Goal: Task Accomplishment & Management: Manage account settings

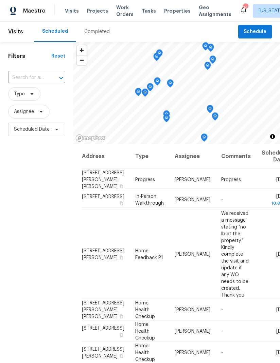
scroll to position [352, 0]
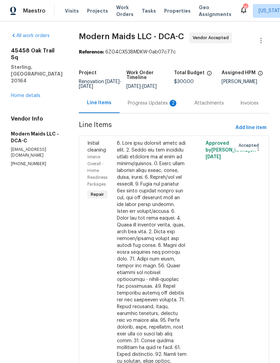
click at [33, 93] on link "Home details" at bounding box center [26, 95] width 30 height 5
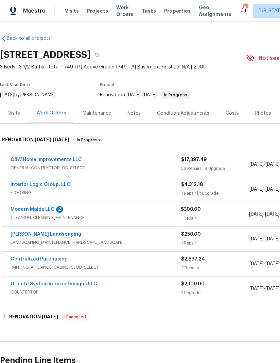
click at [50, 209] on link "Modern Maids LLC" at bounding box center [33, 209] width 44 height 5
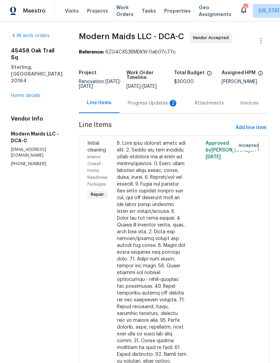
click at [147, 107] on div "Progress Updates 2" at bounding box center [153, 103] width 50 height 7
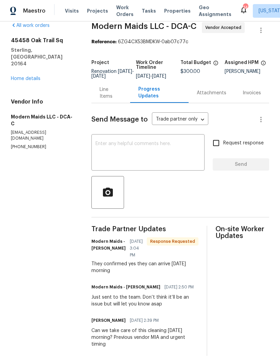
scroll to position [10, 0]
click at [166, 130] on body "Maestro Visits Projects Work Orders Tasks Properties Geo Assignments 14 Washing…" at bounding box center [140, 181] width 280 height 363
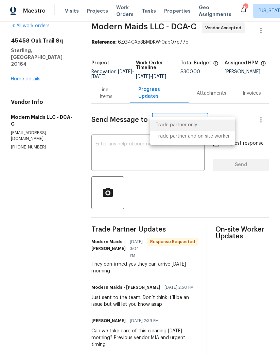
click at [164, 159] on div at bounding box center [140, 181] width 280 height 363
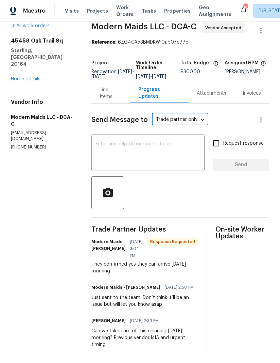
click at [164, 159] on div "Trade partner only Trade partner and on site worker" at bounding box center [140, 181] width 280 height 363
click at [168, 156] on textarea at bounding box center [148, 154] width 105 height 24
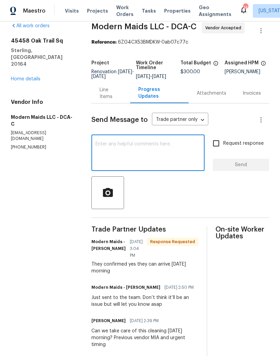
type textarea "😋"
click at [168, 162] on textarea "😋" at bounding box center [148, 154] width 105 height 24
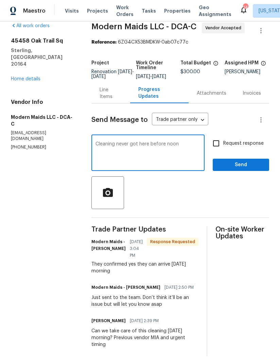
type textarea "Cleaning never got here before noon"
click at [212, 149] on input "Request response" at bounding box center [216, 143] width 14 height 14
checkbox input "true"
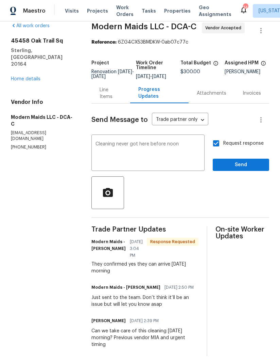
click at [244, 169] on span "Send" at bounding box center [241, 165] width 46 height 9
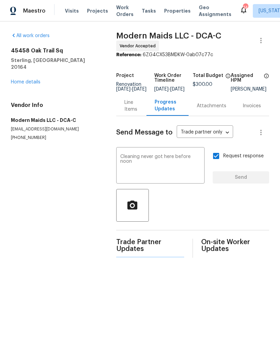
scroll to position [0, 0]
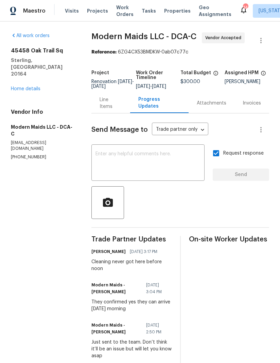
click at [25, 71] on div "45458 Oak Trail Sq Sterling, VA 20164 Home details" at bounding box center [43, 69] width 64 height 45
click at [19, 86] on link "Home details" at bounding box center [26, 88] width 30 height 5
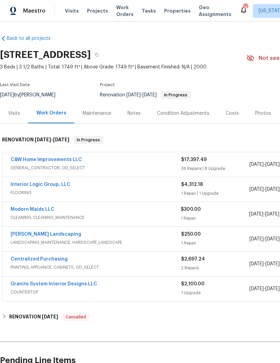
click at [26, 158] on link "C&W Home Improvements LLC" at bounding box center [46, 159] width 71 height 5
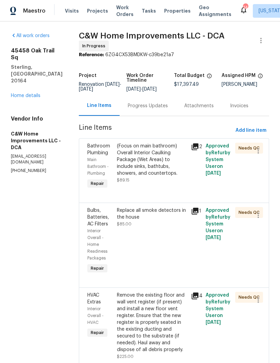
click at [158, 170] on div "(Focus on main bathroom) Overall Interior Caulking Package (Wet Areas) to inclu…" at bounding box center [152, 160] width 70 height 34
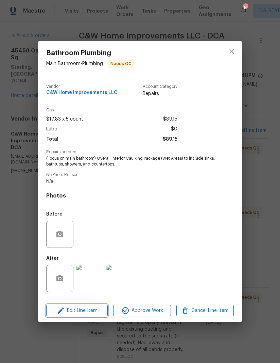
click at [91, 305] on button "Edit Line Item" at bounding box center [77, 311] width 62 height 12
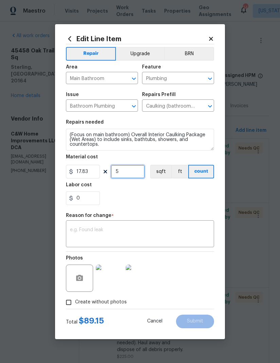
click at [131, 176] on input "5" at bounding box center [128, 172] width 34 height 14
type input "10"
click at [189, 192] on div "0" at bounding box center [140, 198] width 148 height 14
click at [178, 230] on textarea at bounding box center [140, 234] width 140 height 14
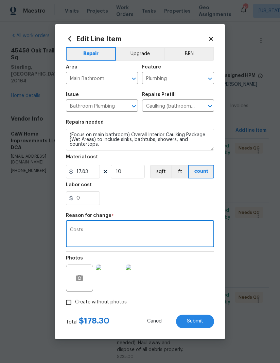
type textarea "Costs"
click at [228, 202] on body "Maestro Visits Projects Work Orders Tasks Properties Geo Assignments 14 Washing…" at bounding box center [140, 181] width 280 height 363
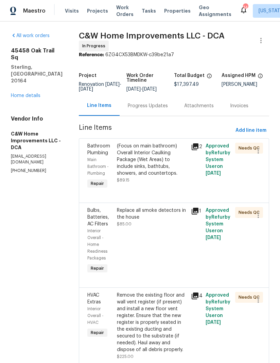
click at [151, 167] on div "(Focus on main bathroom) Overall Interior Caulking Package (Wet Areas) to inclu…" at bounding box center [152, 160] width 70 height 34
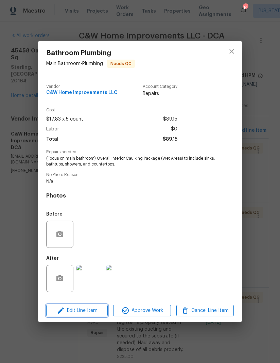
click at [76, 309] on span "Edit Line Item" at bounding box center [77, 310] width 58 height 9
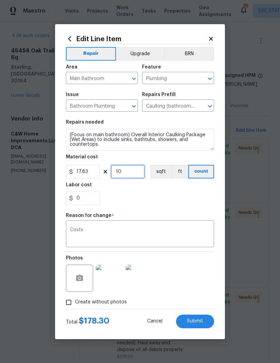
click at [133, 170] on input "10" at bounding box center [128, 172] width 34 height 14
click at [169, 200] on div "0" at bounding box center [140, 198] width 148 height 14
click at [201, 320] on span "Submit" at bounding box center [195, 321] width 16 height 5
type input "5"
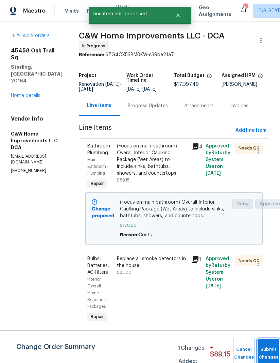
click at [272, 351] on button "Submit Changes" at bounding box center [269, 353] width 22 height 29
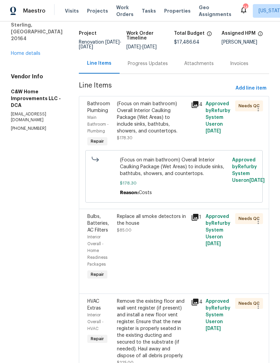
scroll to position [60, 0]
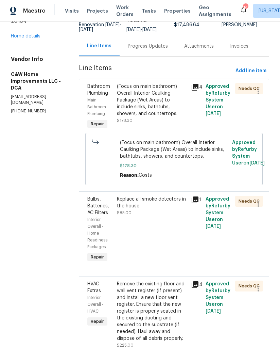
click at [147, 216] on div "Replace all smoke detectors in the house $85.00" at bounding box center [152, 206] width 70 height 20
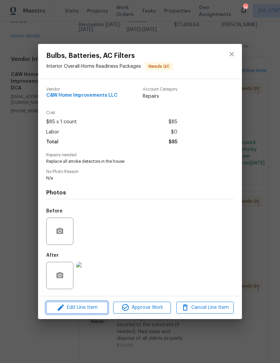
click at [88, 308] on span "Edit Line Item" at bounding box center [77, 307] width 58 height 9
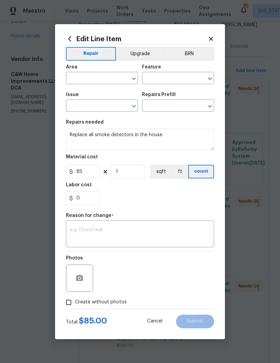
type input "Interior Overall"
type input "Home Readiness Packages"
type input "Bulbs, Batteries, AC Filters"
type input "Replace batteries $5.00"
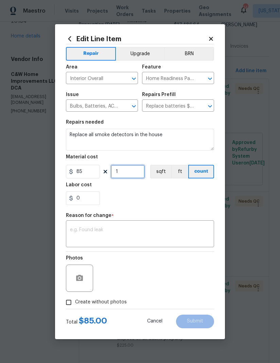
click at [132, 171] on input "1" at bounding box center [128, 172] width 34 height 14
type input "2"
click at [161, 202] on div "0" at bounding box center [140, 198] width 148 height 14
click at [148, 231] on textarea at bounding box center [140, 234] width 140 height 14
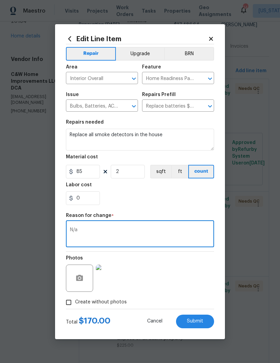
type textarea "N/a"
click at [188, 197] on div "0" at bounding box center [140, 198] width 148 height 14
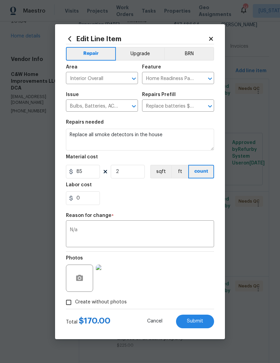
click at [197, 323] on span "Submit" at bounding box center [195, 321] width 16 height 5
type input "1"
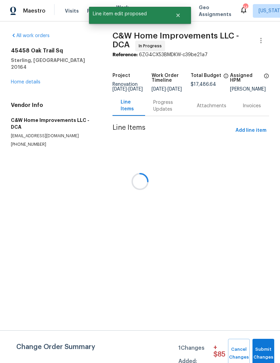
scroll to position [0, 0]
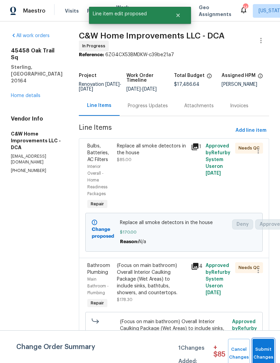
click at [254, 348] on button "Submit Changes" at bounding box center [264, 353] width 22 height 29
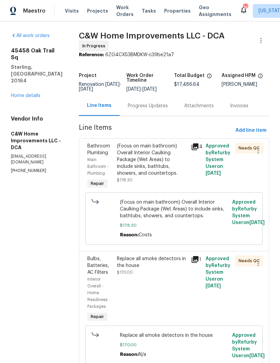
click at [143, 160] on div "(Focus on main bathroom) Overall Interior Caulking Package (Wet Areas) to inclu…" at bounding box center [152, 160] width 70 height 34
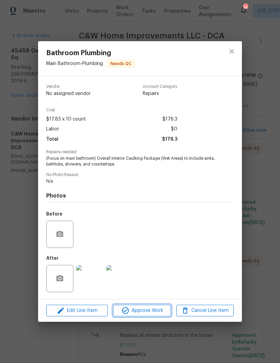
click at [149, 314] on span "Approve Work" at bounding box center [141, 310] width 53 height 9
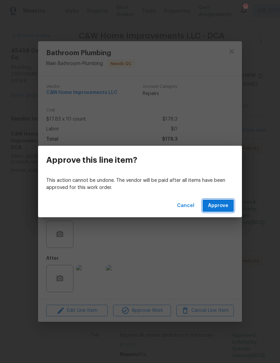
click at [221, 205] on span "Approve" at bounding box center [218, 205] width 20 height 9
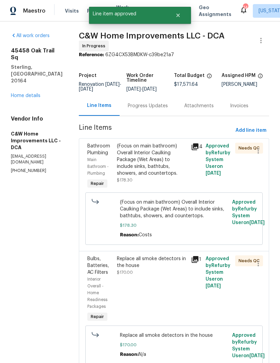
click at [149, 170] on div "(Focus on main bathroom) Overall Interior Caulking Package (Wet Areas) to inclu…" at bounding box center [152, 160] width 70 height 34
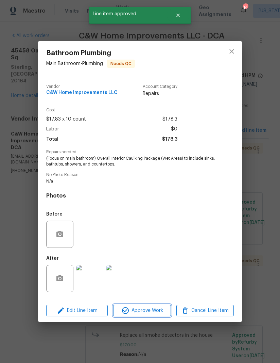
click at [142, 315] on button "Approve Work" at bounding box center [142, 311] width 58 height 12
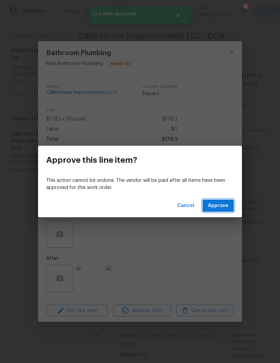
click at [228, 204] on span "Approve" at bounding box center [218, 205] width 20 height 9
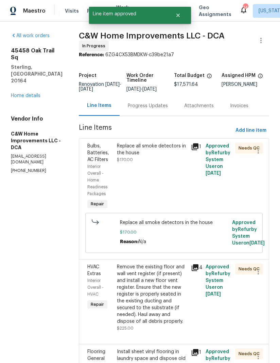
click at [155, 164] on div "Replace all smoke detectors in the house $170.00" at bounding box center [152, 177] width 74 height 72
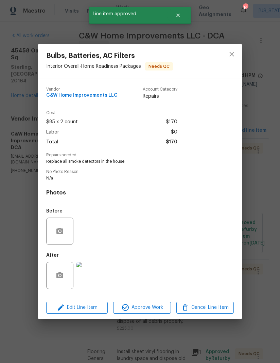
click at [143, 312] on span "Approve Work" at bounding box center [141, 307] width 53 height 9
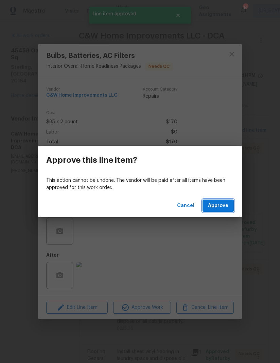
click at [225, 204] on span "Approve" at bounding box center [218, 205] width 20 height 9
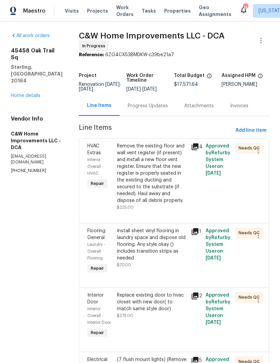
click at [155, 178] on div "Remove the existing floor and wall vent register (if present) and install a new…" at bounding box center [152, 173] width 70 height 61
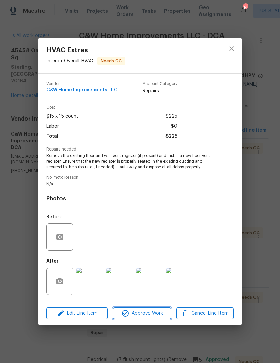
click at [148, 317] on span "Approve Work" at bounding box center [141, 313] width 53 height 9
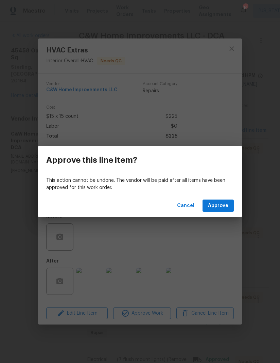
click at [223, 202] on span "Approve" at bounding box center [218, 205] width 20 height 9
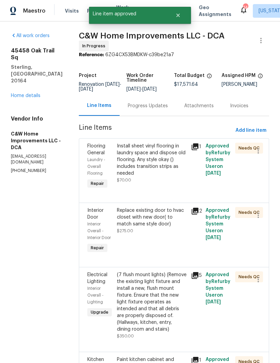
click at [158, 166] on div "Install sheet vinyl flooring in laundry space and dispose old flooring. Any sty…" at bounding box center [152, 160] width 70 height 34
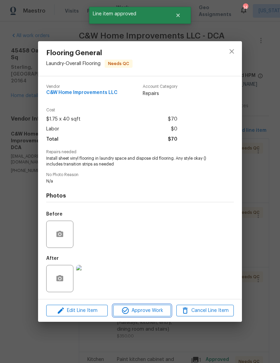
click at [151, 310] on span "Approve Work" at bounding box center [141, 310] width 53 height 9
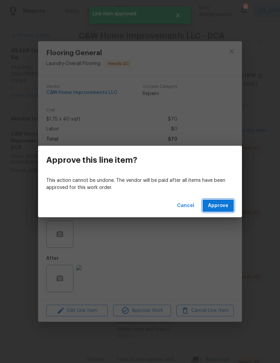
click at [222, 207] on span "Approve" at bounding box center [218, 205] width 20 height 9
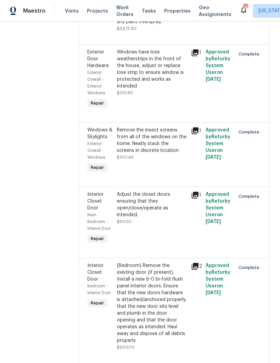
scroll to position [3116, 0]
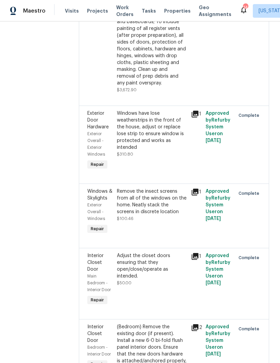
click at [199, 117] on icon at bounding box center [195, 114] width 7 height 7
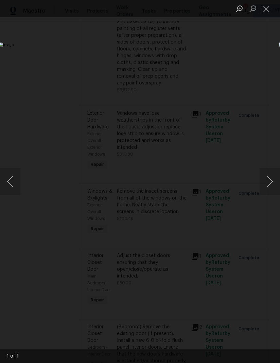
click at [268, 13] on button "Close lightbox" at bounding box center [267, 9] width 14 height 12
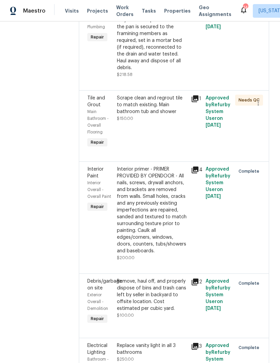
scroll to position [955, 0]
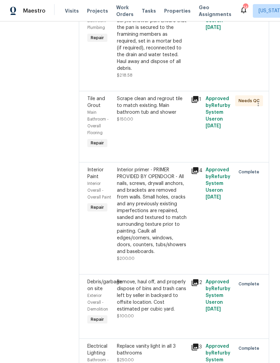
click at [150, 116] on div "Scrape clean and regrout tile to match existing. Main bathroom tub and shower" at bounding box center [152, 105] width 70 height 20
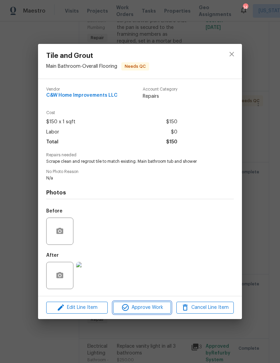
click at [144, 309] on span "Approve Work" at bounding box center [141, 307] width 53 height 9
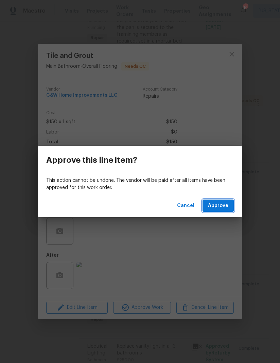
click at [223, 208] on span "Approve" at bounding box center [218, 205] width 20 height 9
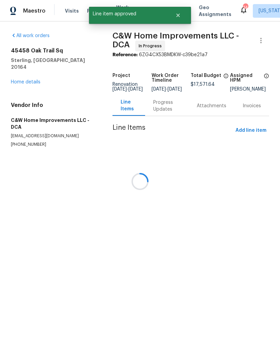
scroll to position [0, 0]
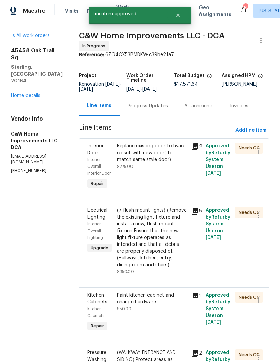
click at [158, 161] on div "Replace existing door to hvac closet with new door( to match same style door)" at bounding box center [152, 153] width 70 height 20
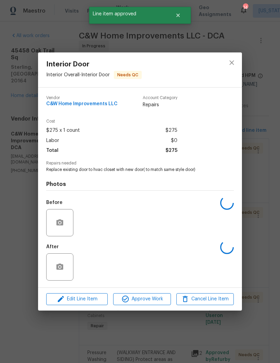
click at [147, 296] on span "Approve Work" at bounding box center [141, 299] width 53 height 9
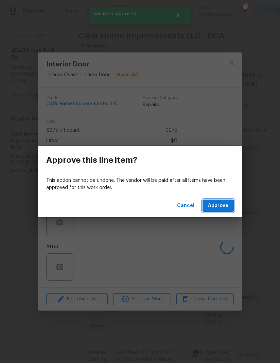
click at [226, 202] on span "Approve" at bounding box center [218, 205] width 20 height 9
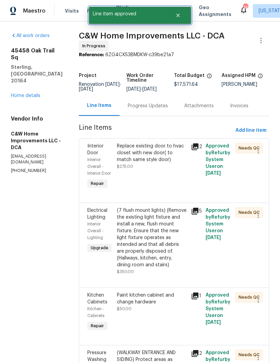
click at [178, 17] on icon "Close" at bounding box center [178, 15] width 5 height 5
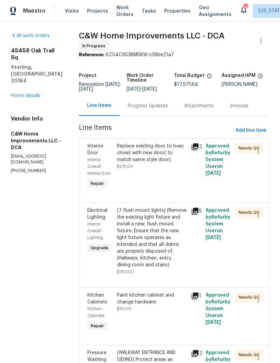
click at [146, 162] on div "Replace existing door to hvac closet with new door( to match same style door)" at bounding box center [152, 153] width 70 height 20
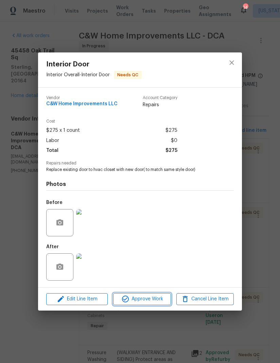
click at [144, 302] on span "Approve Work" at bounding box center [141, 299] width 53 height 9
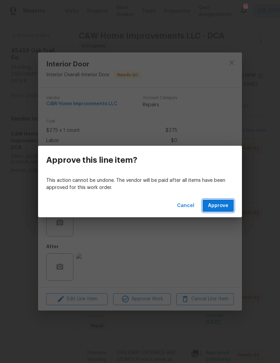
click at [227, 207] on span "Approve" at bounding box center [218, 205] width 20 height 9
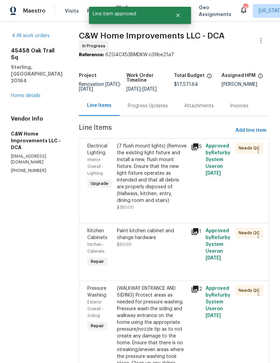
click at [152, 178] on div "(7 flush mount lights) (Remove the existing light fixture and install a new, fl…" at bounding box center [152, 173] width 70 height 61
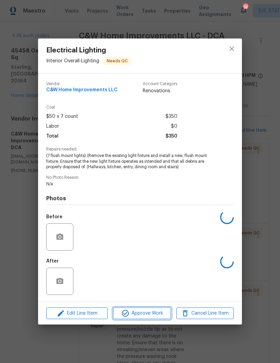
click at [149, 316] on span "Approve Work" at bounding box center [141, 313] width 53 height 9
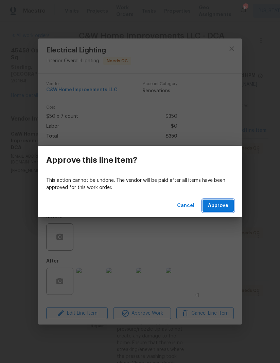
click at [223, 204] on span "Approve" at bounding box center [218, 205] width 20 height 9
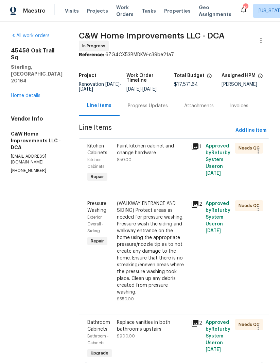
click at [141, 157] on div "Paint kitchen cabinet and change hardware $50.00" at bounding box center [152, 153] width 70 height 20
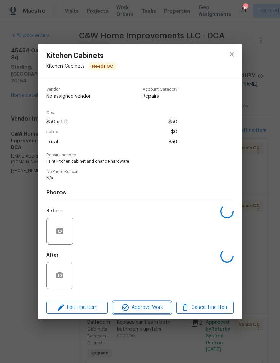
click at [144, 310] on span "Approve Work" at bounding box center [141, 307] width 53 height 9
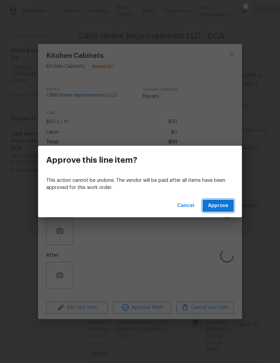
click at [223, 207] on span "Approve" at bounding box center [218, 205] width 20 height 9
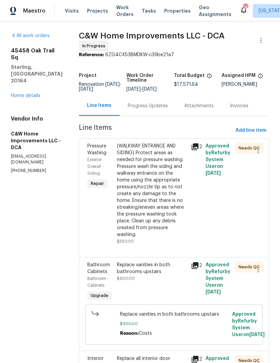
click at [17, 93] on link "Home details" at bounding box center [26, 95] width 30 height 5
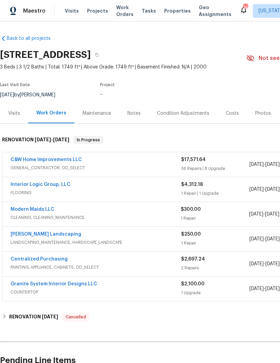
click at [260, 116] on div "Photos" at bounding box center [264, 113] width 16 height 7
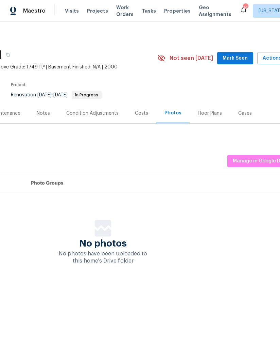
scroll to position [0, 89]
click at [212, 115] on div "Floor Plans" at bounding box center [210, 113] width 24 height 7
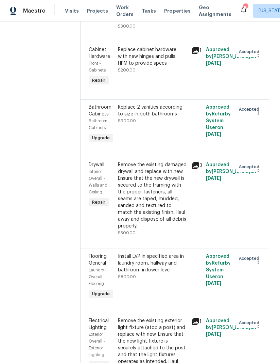
scroll to position [1728, 0]
click at [143, 162] on div "Remove the existing damaged drywall and replace with new. Ensure that the new d…" at bounding box center [152, 196] width 69 height 68
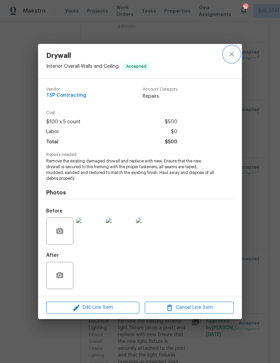
click at [237, 51] on button "close" at bounding box center [232, 54] width 16 height 16
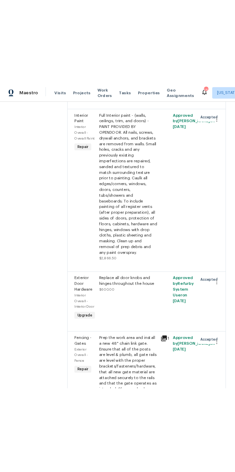
scroll to position [2557, 0]
